Goal: Information Seeking & Learning: Understand process/instructions

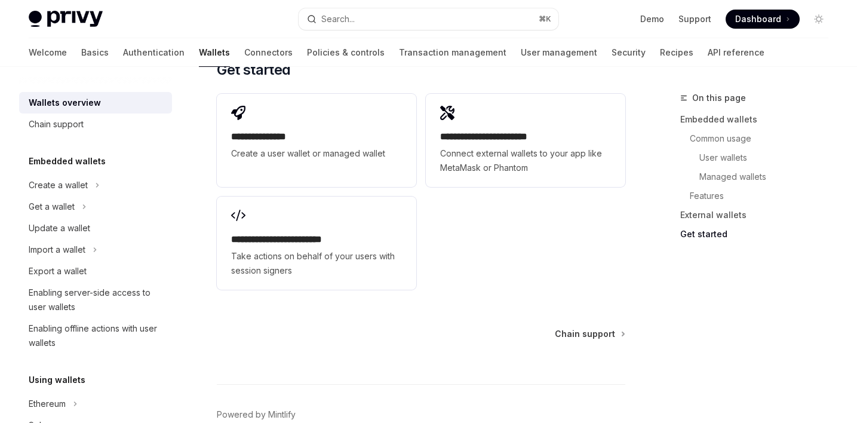
scroll to position [2014, 0]
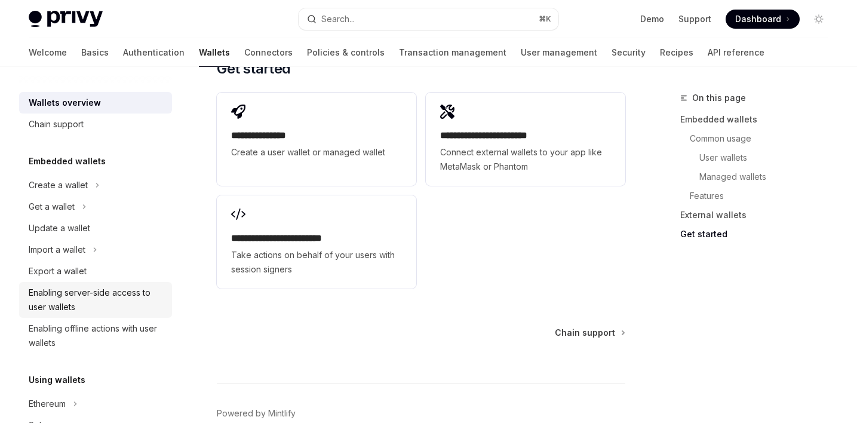
click at [121, 298] on div "Enabling server-side access to user wallets" at bounding box center [97, 299] width 136 height 29
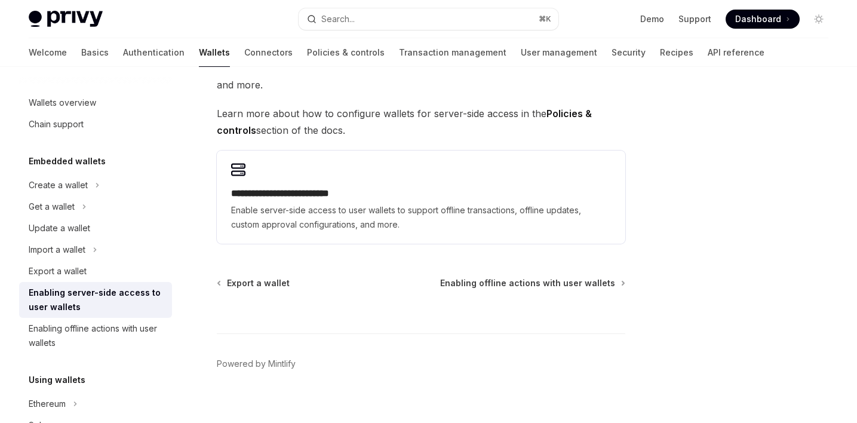
scroll to position [305, 0]
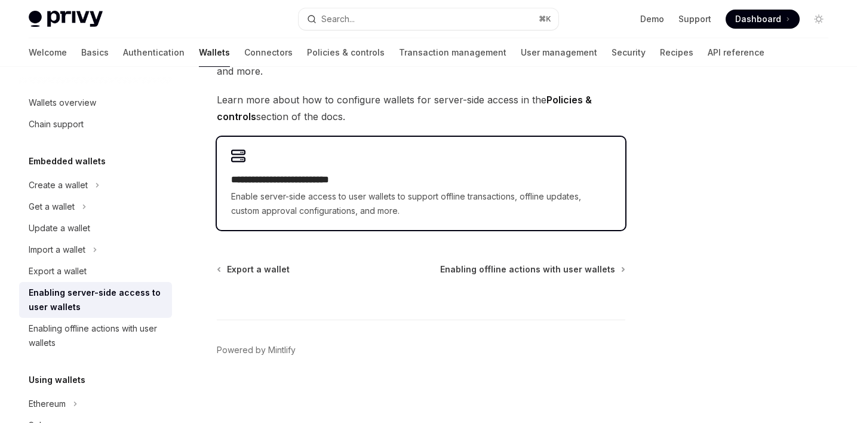
click at [339, 192] on span "Enable server-side access to user wallets to support offline transactions, offl…" at bounding box center [421, 203] width 380 height 29
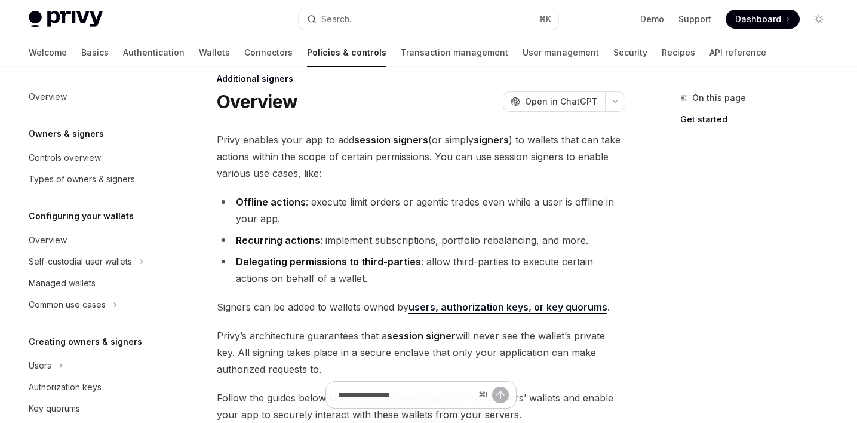
scroll to position [12, 0]
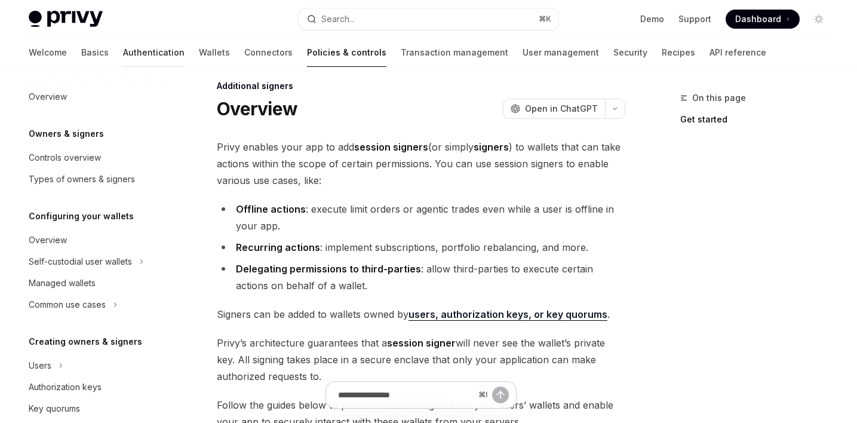
click at [123, 55] on link "Authentication" at bounding box center [154, 52] width 62 height 29
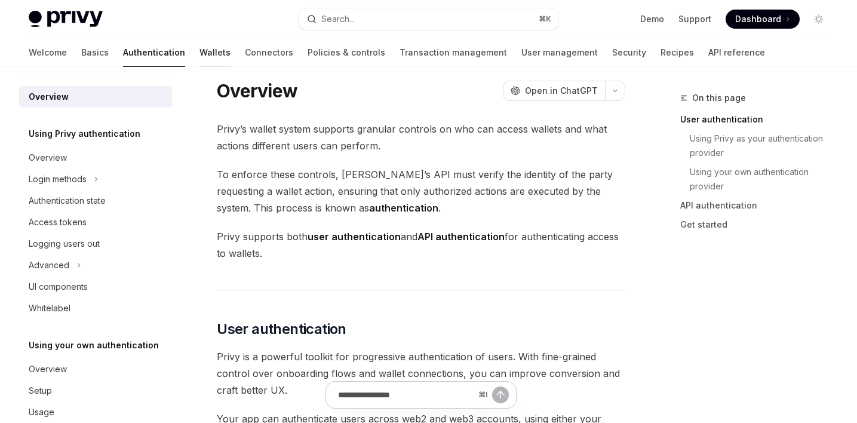
click at [199, 50] on link "Wallets" at bounding box center [214, 52] width 31 height 29
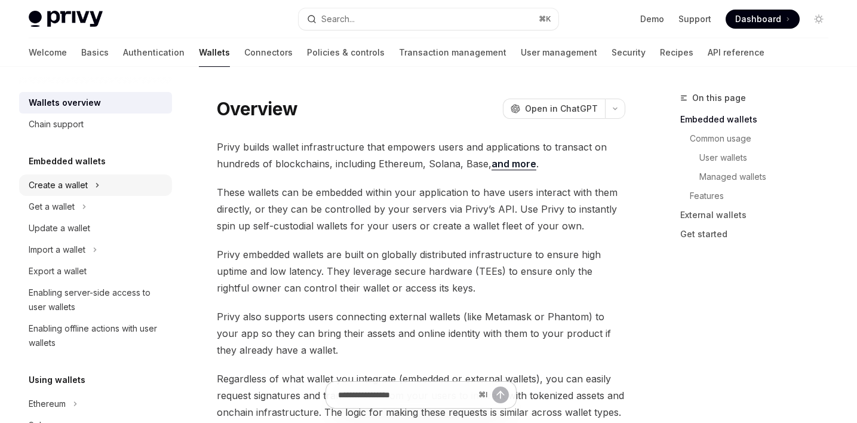
click at [69, 182] on div "Create a wallet" at bounding box center [58, 185] width 59 height 14
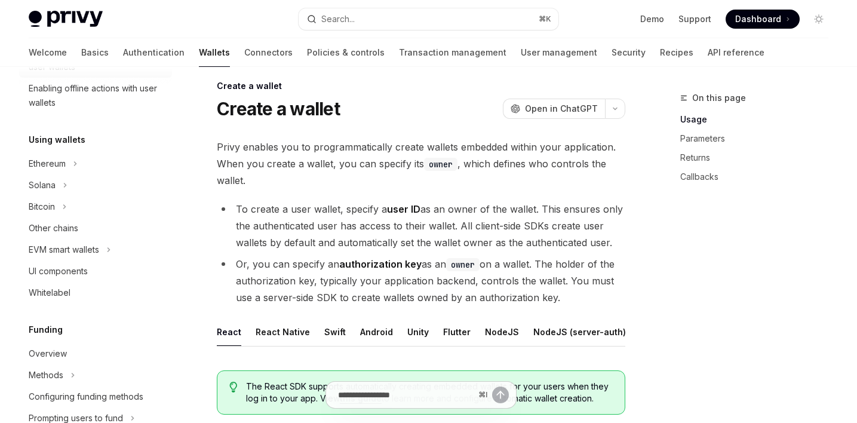
scroll to position [284, 0]
click at [64, 162] on div "Ethereum" at bounding box center [47, 163] width 37 height 14
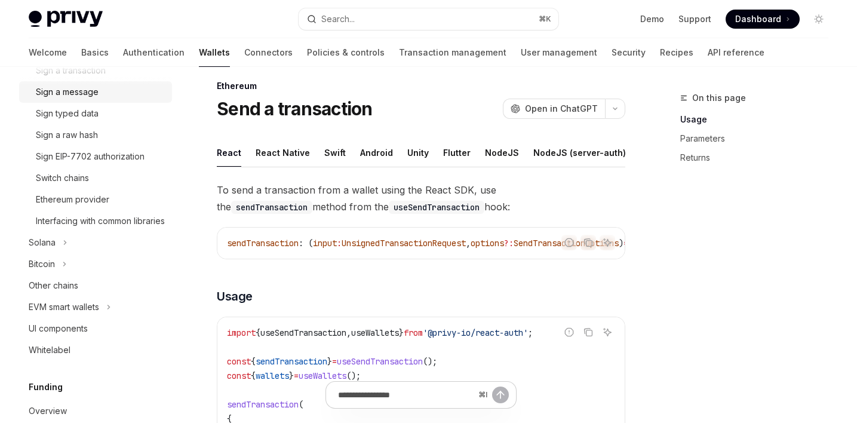
scroll to position [436, 0]
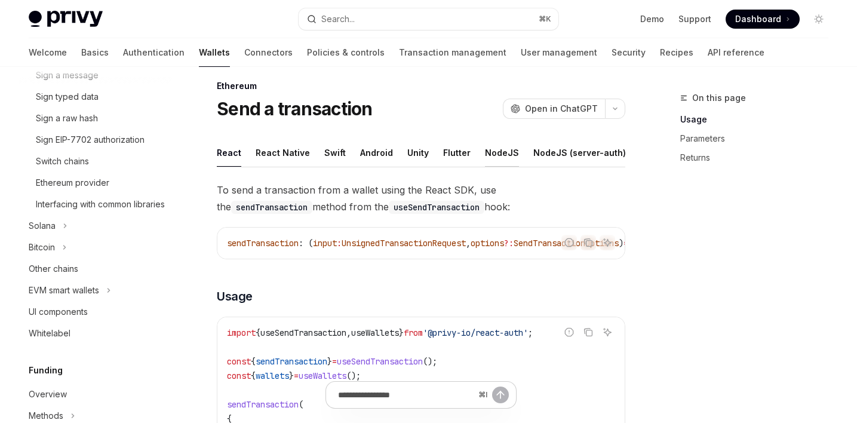
click at [499, 152] on div "NodeJS" at bounding box center [502, 153] width 34 height 28
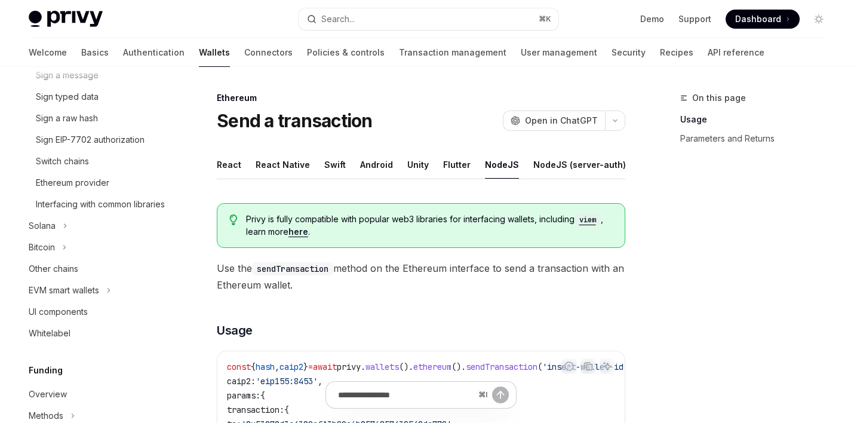
scroll to position [12, 0]
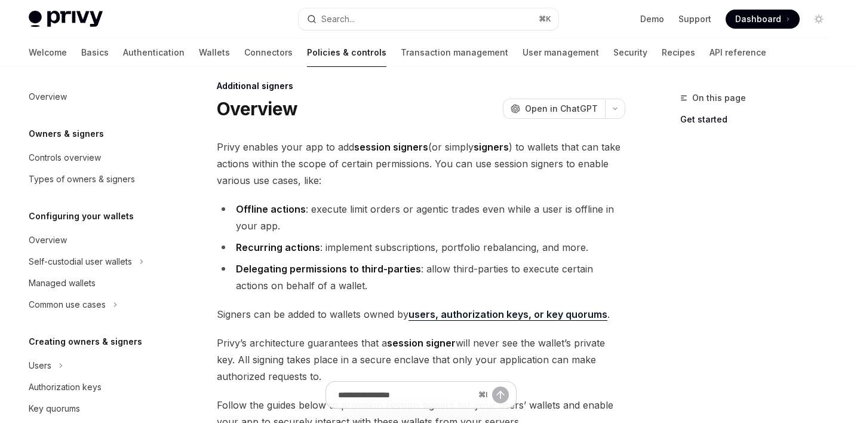
scroll to position [289, 0]
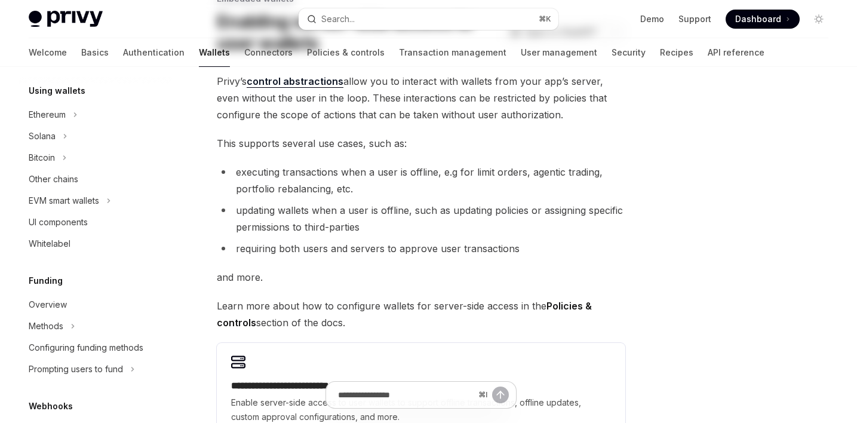
scroll to position [55, 0]
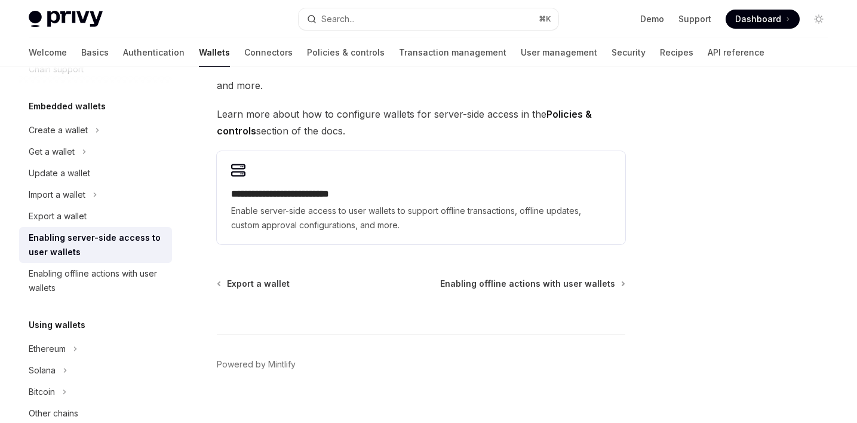
type textarea "*"
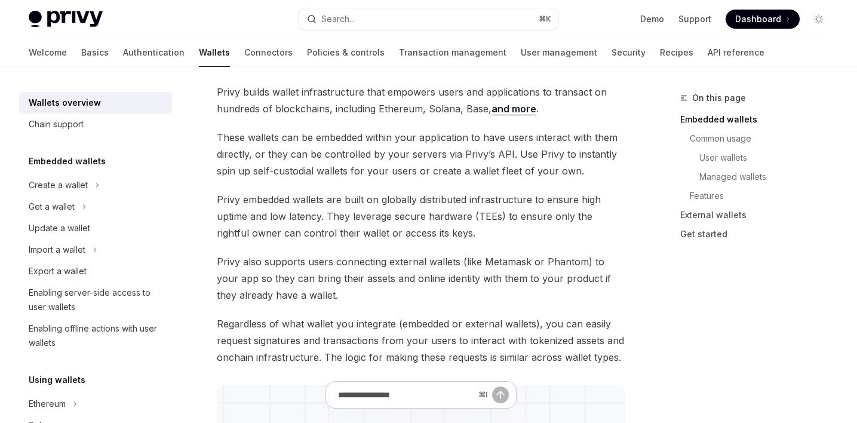
scroll to position [66, 0]
click at [64, 294] on div "Enabling server-side access to user wallets" at bounding box center [97, 299] width 136 height 29
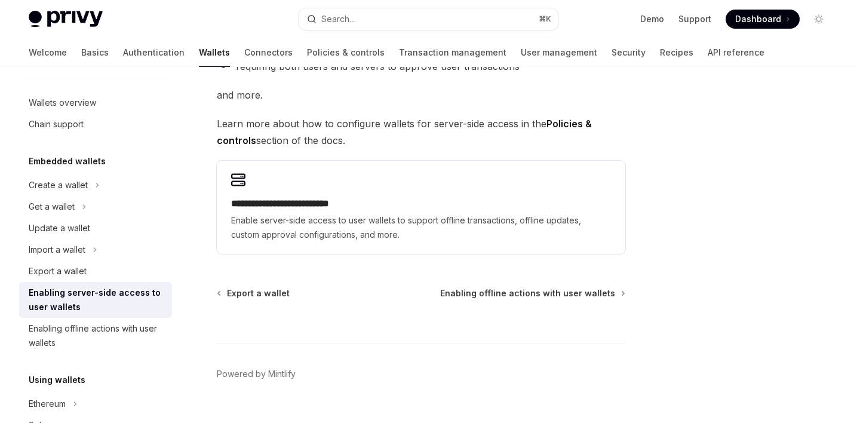
scroll to position [282, 0]
click at [69, 269] on div "Export a wallet" at bounding box center [58, 271] width 58 height 14
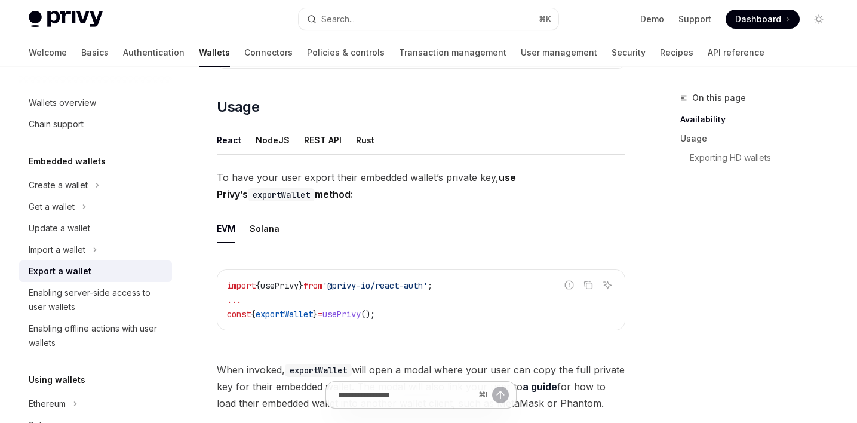
scroll to position [264, 0]
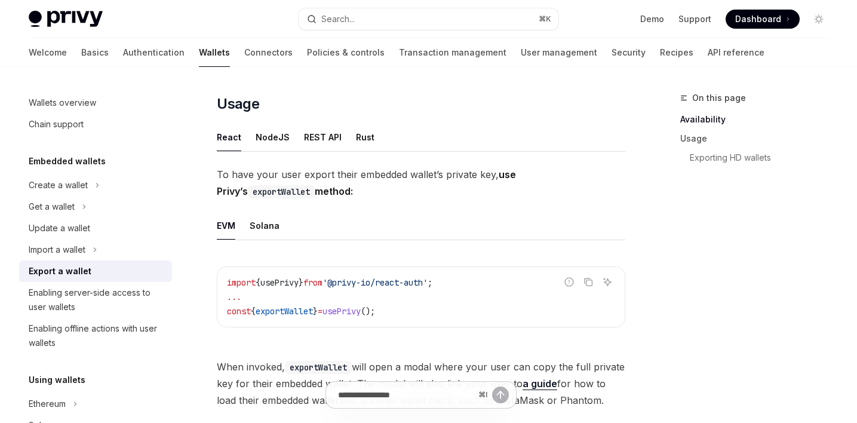
click at [251, 142] on ul "React NodeJS REST API Rust" at bounding box center [421, 137] width 408 height 29
click at [264, 140] on div "NodeJS" at bounding box center [273, 137] width 34 height 28
type textarea "*"
